Goal: Information Seeking & Learning: Learn about a topic

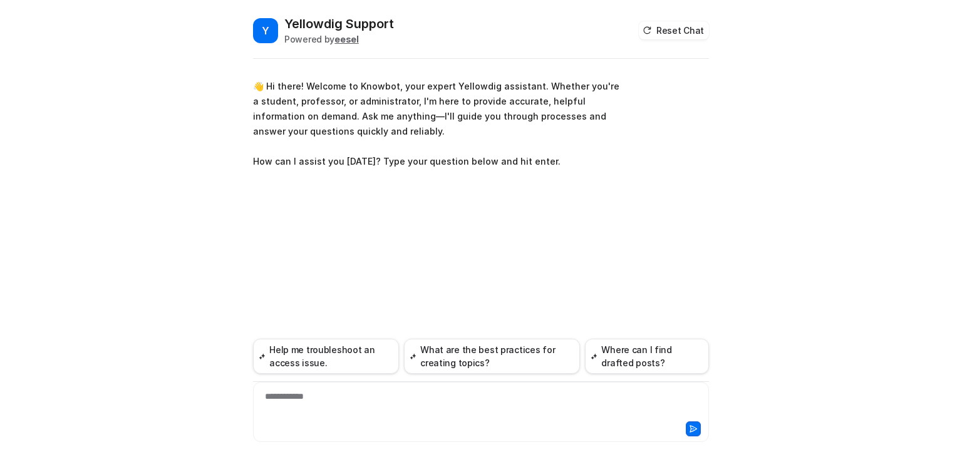
click at [295, 399] on div "**********" at bounding box center [481, 404] width 450 height 29
paste div
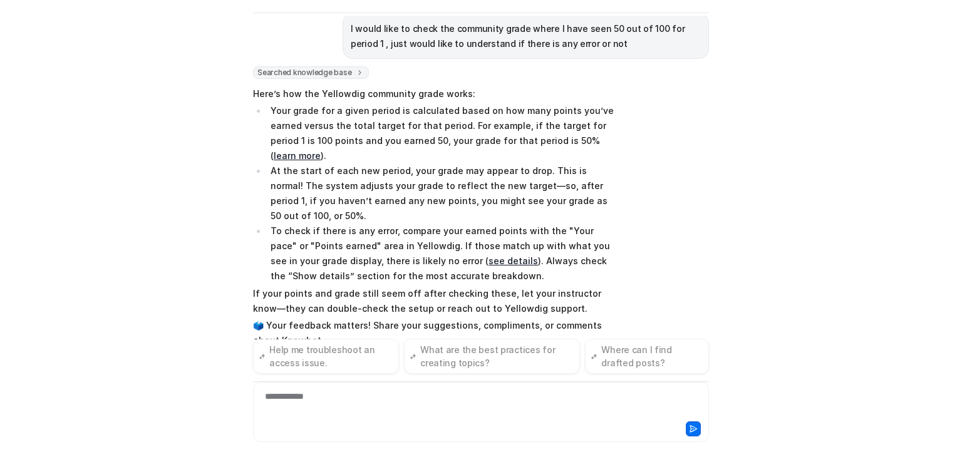
scroll to position [135, 0]
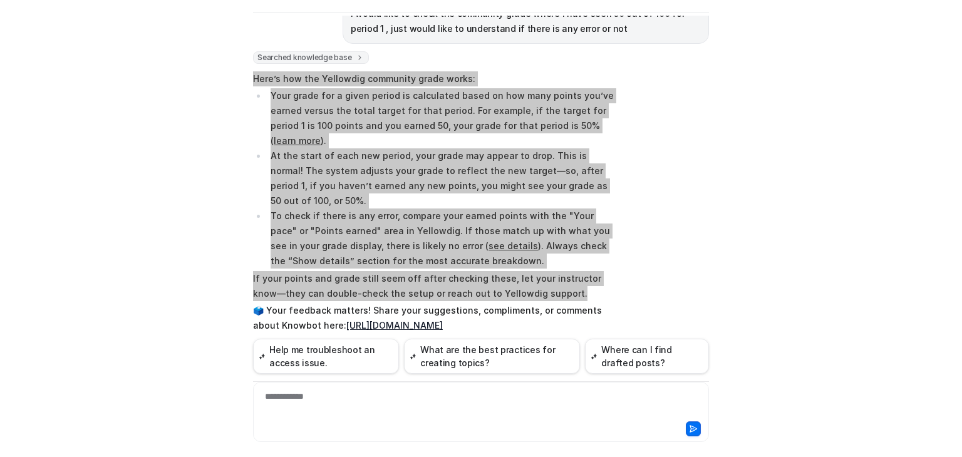
drag, startPoint x: 248, startPoint y: 76, endPoint x: 583, endPoint y: 260, distance: 382.5
click at [583, 260] on div "Y Yellowdig Support Powered by eesel Reset Chat 👋 Hi there! Welcome to Knowbot,…" at bounding box center [481, 190] width 476 height 442
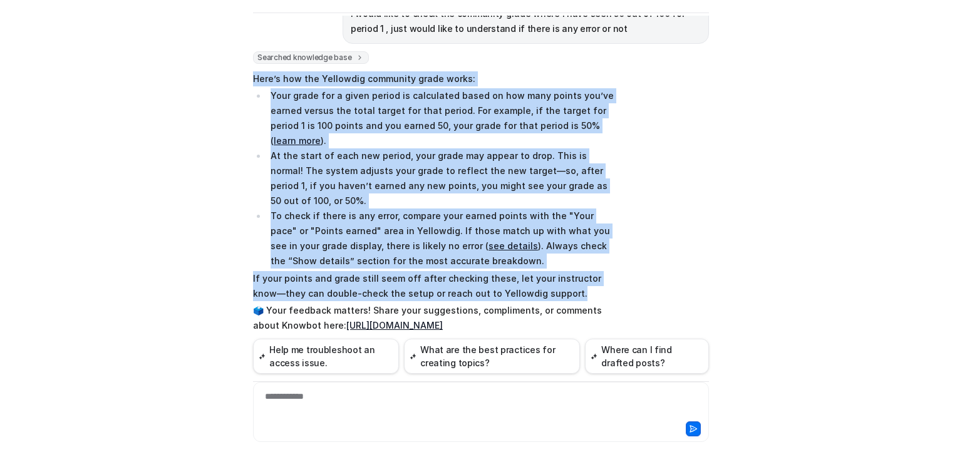
click at [386, 209] on li "To check if there is any error, compare your earned points with the "Your pace"…" at bounding box center [443, 239] width 353 height 60
drag, startPoint x: 249, startPoint y: 76, endPoint x: 558, endPoint y: 259, distance: 359.6
click at [558, 259] on span "Here’s how the Yellowdig community grade works: Your grade for a given period i…" at bounding box center [436, 202] width 367 height 267
copy span "Here’s how the Yellowdig community grade works: Your grade for a given period i…"
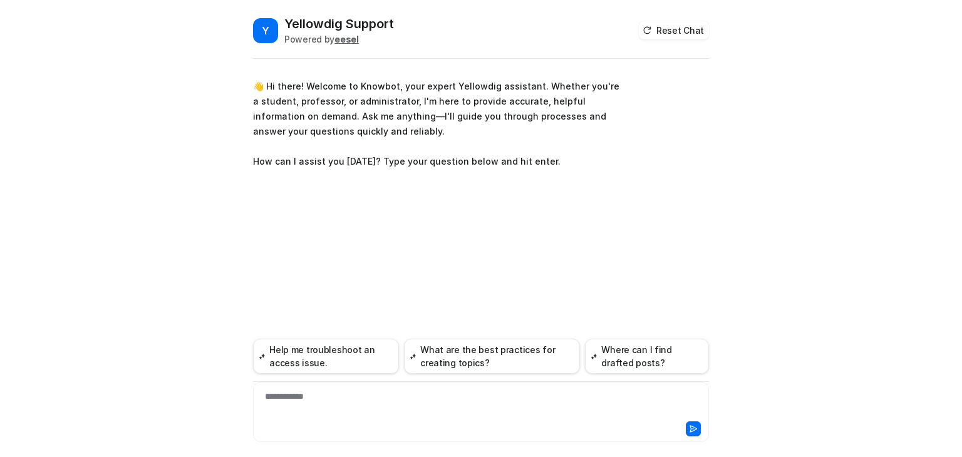
click at [297, 396] on div "**********" at bounding box center [481, 404] width 450 height 29
paste div
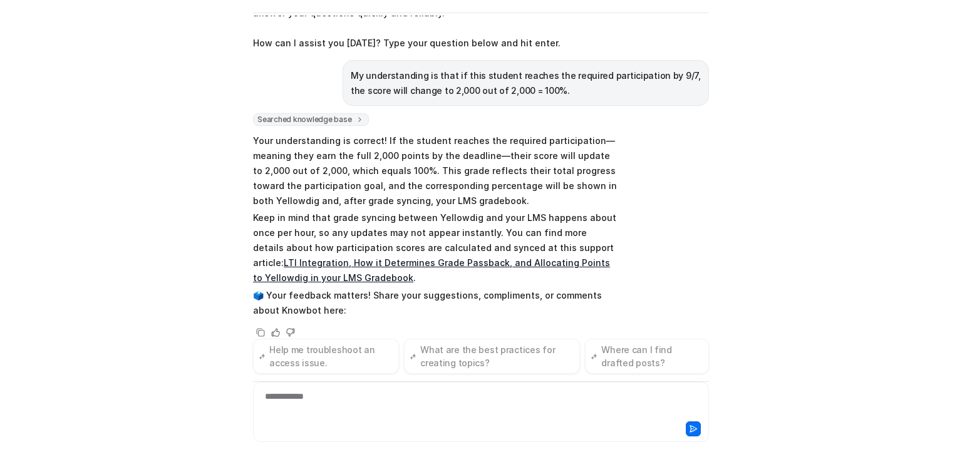
scroll to position [88, 0]
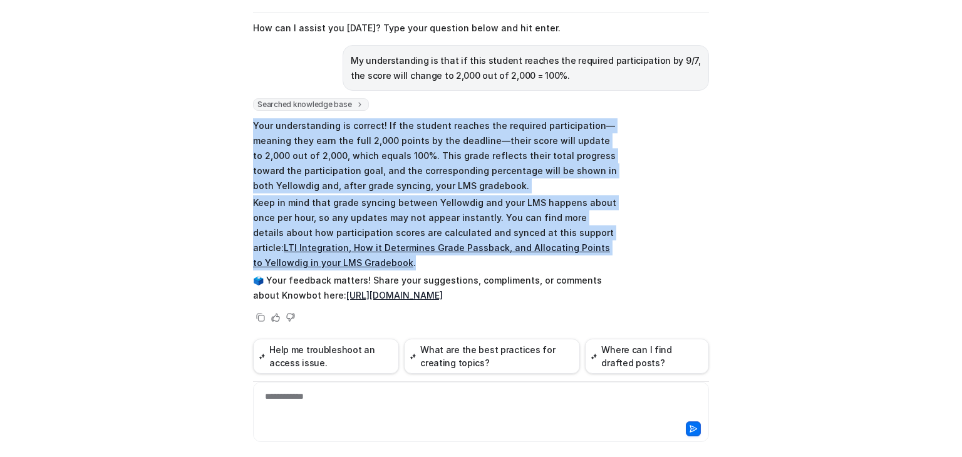
drag, startPoint x: 251, startPoint y: 125, endPoint x: 338, endPoint y: 262, distance: 162.0
click at [338, 262] on span "Your understanding is correct! If the student reaches the required participatio…" at bounding box center [436, 210] width 367 height 189
copy span "Your understanding is correct! If the student reaches the required participatio…"
click at [461, 251] on link "LTI Integration, How it Determines Grade Passback, and Allocating Points to Yel…" at bounding box center [431, 256] width 357 height 26
